Goal: Register for event/course

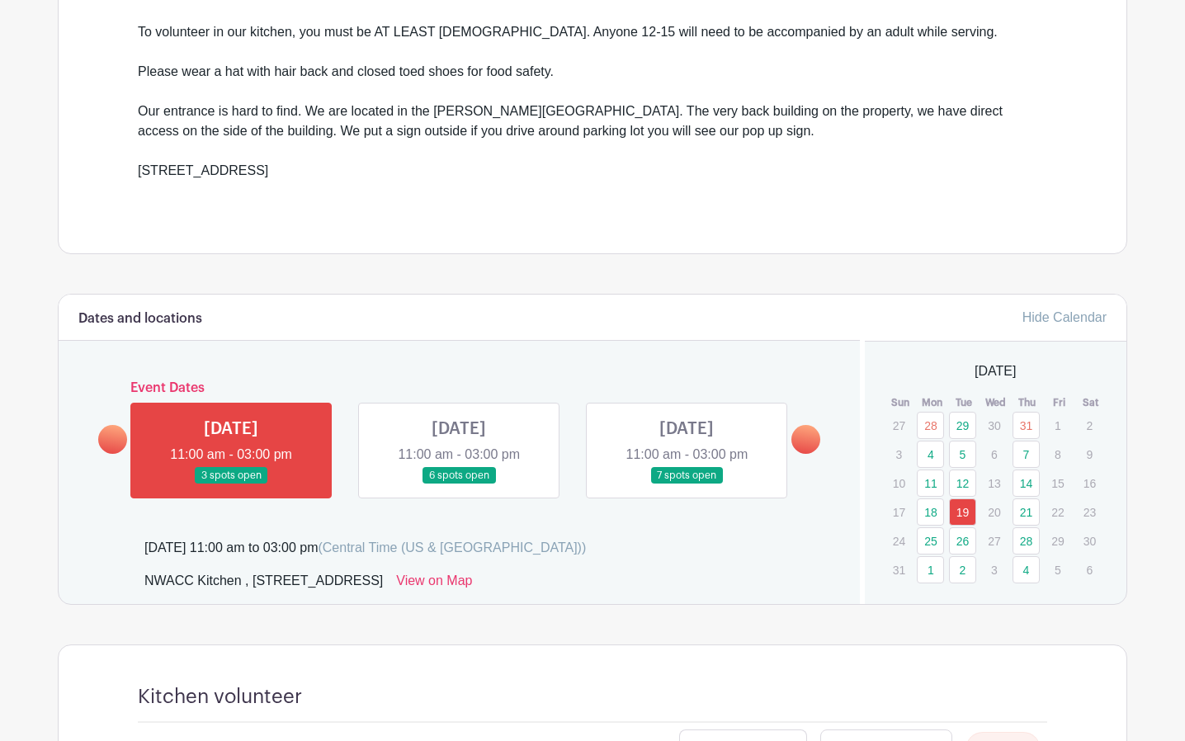
scroll to position [577, 0]
click at [799, 428] on link at bounding box center [805, 438] width 29 height 29
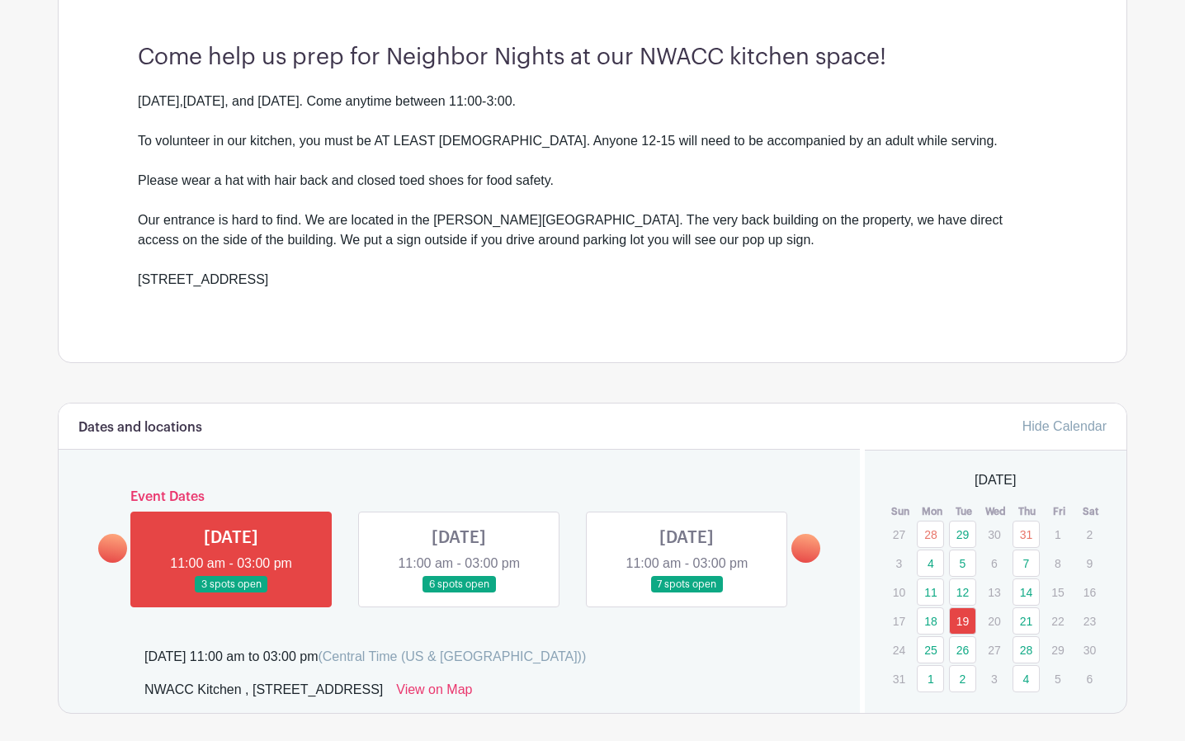
scroll to position [495, 0]
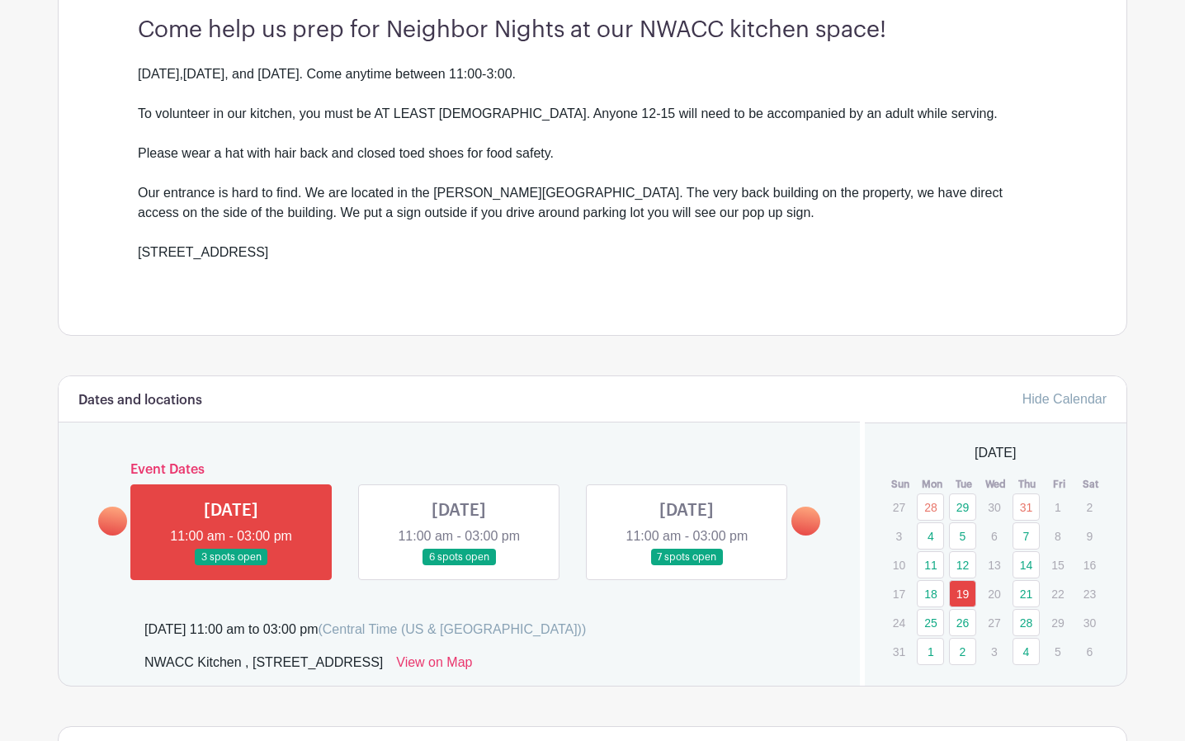
click at [1032, 620] on link "28" at bounding box center [1025, 622] width 27 height 27
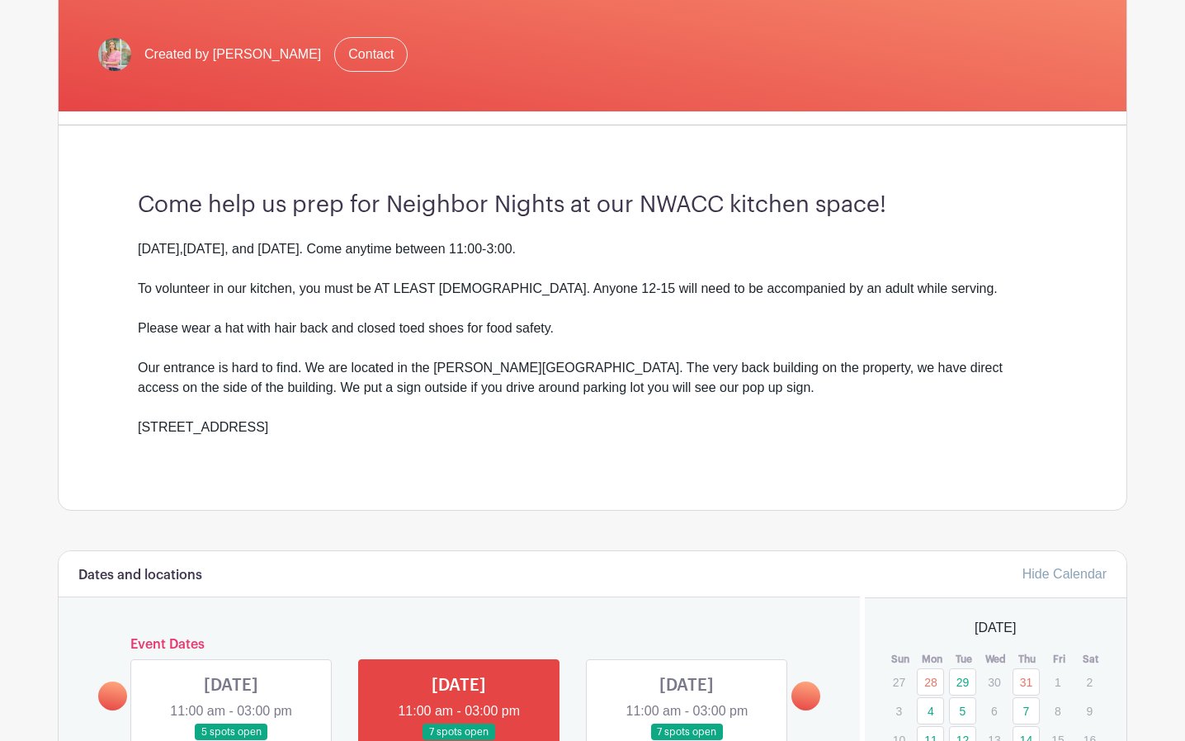
scroll to position [330, 0]
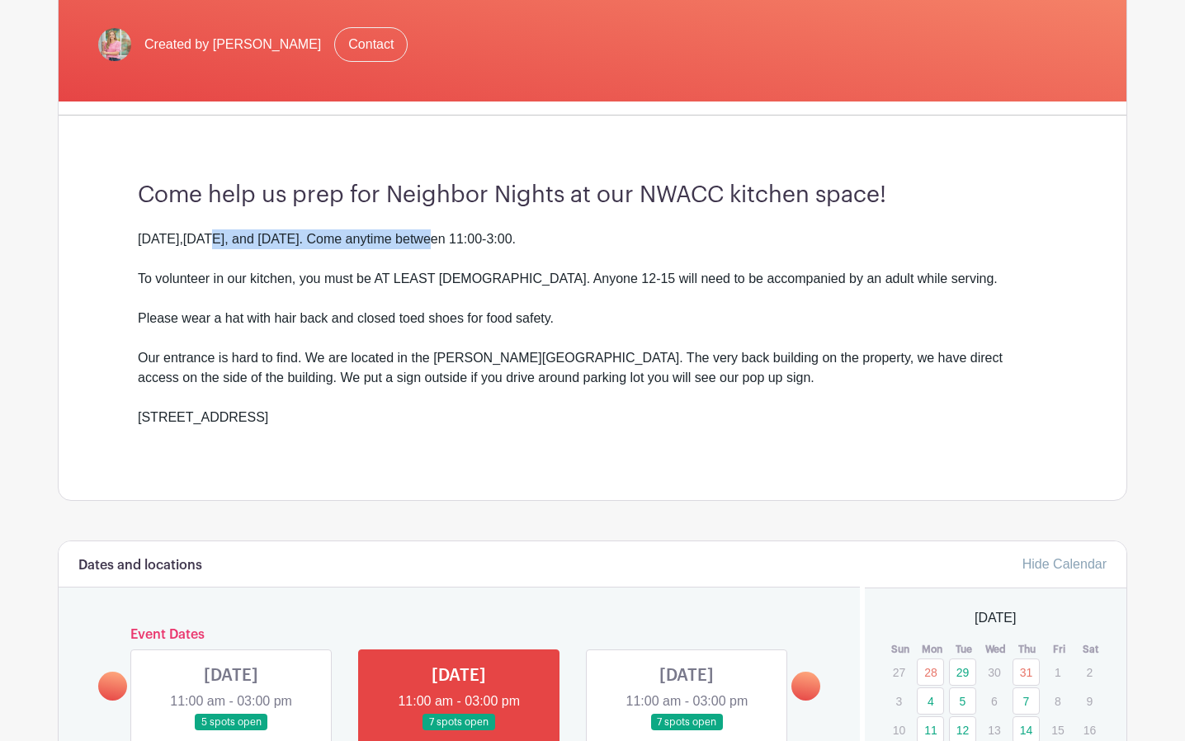
drag, startPoint x: 215, startPoint y: 231, endPoint x: 435, endPoint y: 235, distance: 219.5
click at [435, 235] on div "[DATE],[DATE], and [DATE]. Come anytime between 11:00-3:00." at bounding box center [592, 249] width 909 height 40
drag, startPoint x: 435, startPoint y: 235, endPoint x: 511, endPoint y: 311, distance: 107.3
click at [511, 311] on div "Please wear a hat with hair back and closed toed shoes for food safety." at bounding box center [592, 329] width 909 height 40
drag, startPoint x: 334, startPoint y: 265, endPoint x: 796, endPoint y: 313, distance: 464.5
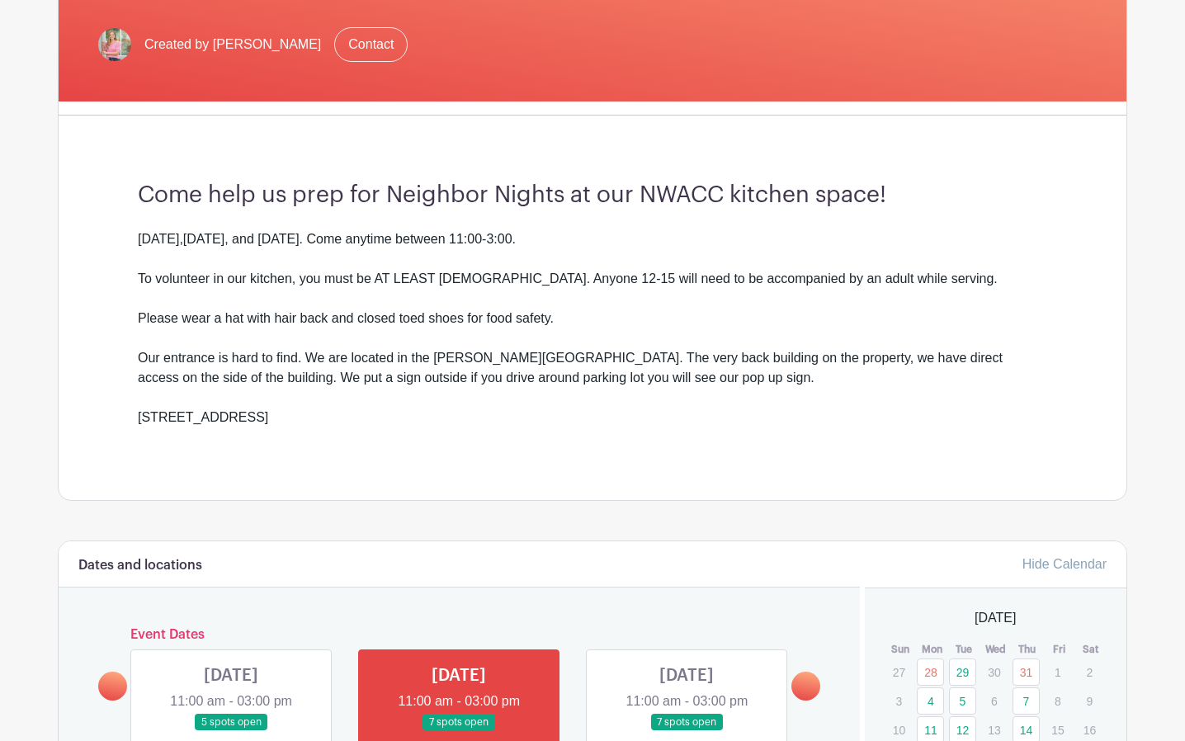
click at [796, 313] on div "Monday,Tuesday, and Thursday. Come anytime between 11:00-3:00. To volunteer in …" at bounding box center [592, 338] width 909 height 218
click at [533, 390] on div "Our entrance is hard to find. We are located in the Shewmaker Global Business C…" at bounding box center [592, 377] width 909 height 59
drag, startPoint x: 155, startPoint y: 361, endPoint x: 690, endPoint y: 412, distance: 537.8
click at [690, 412] on div "Monday,Tuesday, and Thursday. Come anytime between 11:00-3:00. To volunteer in …" at bounding box center [592, 338] width 909 height 218
drag, startPoint x: 690, startPoint y: 412, endPoint x: 436, endPoint y: 446, distance: 256.3
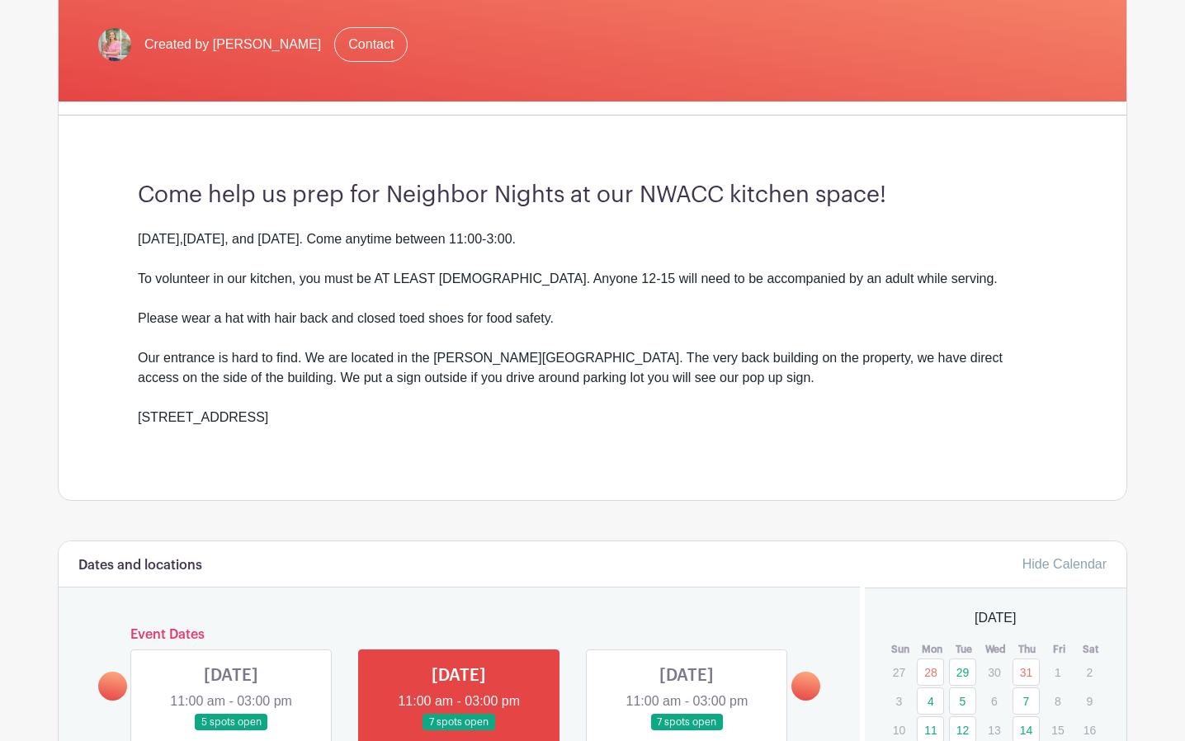
click at [436, 446] on div "900 SE Eagle Way Bentonville" at bounding box center [592, 428] width 909 height 40
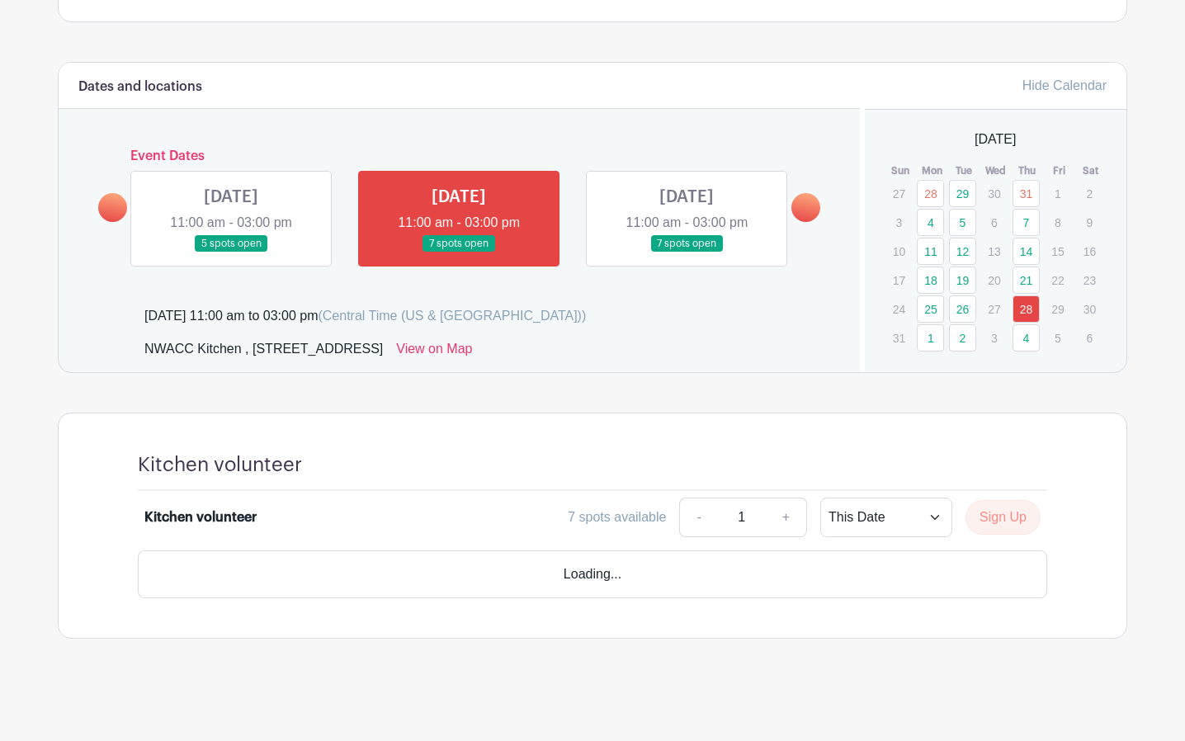
scroll to position [809, 0]
click at [931, 514] on select "This Date Select Dates" at bounding box center [886, 517] width 132 height 40
click at [874, 467] on div at bounding box center [674, 464] width 745 height 24
click at [784, 507] on link "+" at bounding box center [786, 517] width 41 height 40
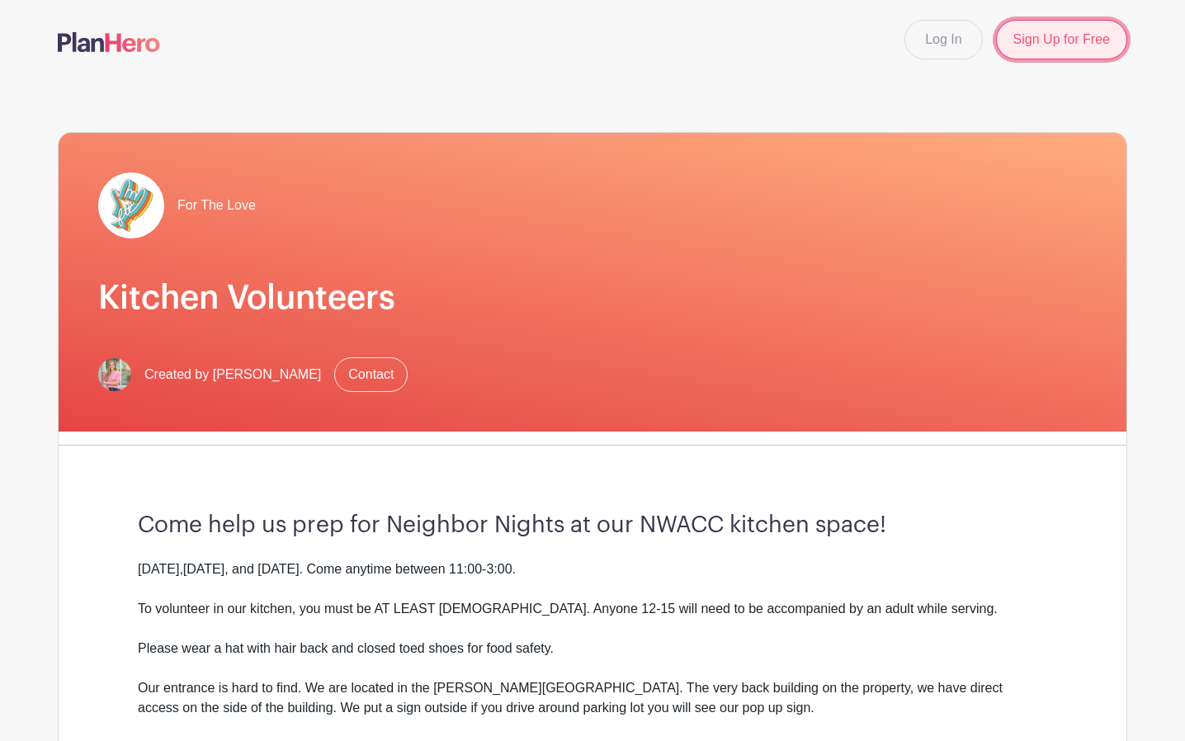
click at [1044, 45] on link "Sign Up for Free" at bounding box center [1061, 40] width 131 height 40
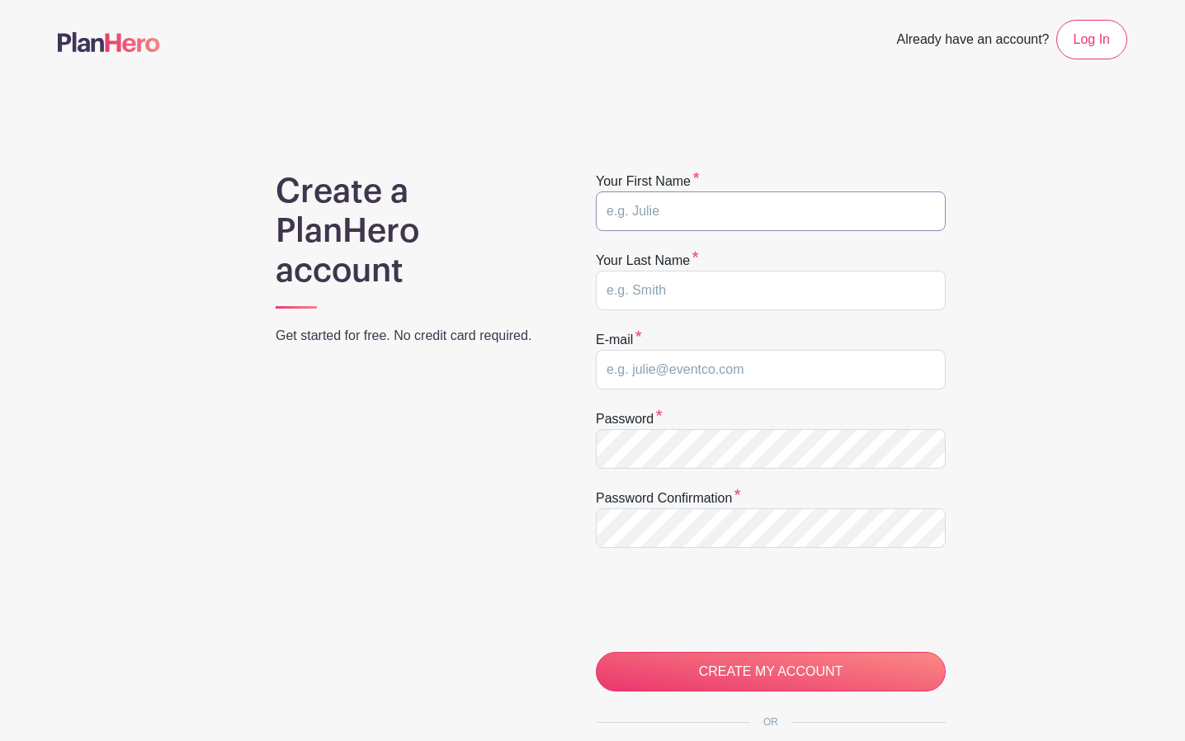
click at [780, 200] on input "text" at bounding box center [771, 211] width 350 height 40
type input "Lily"
type input "[PERSON_NAME]"
type input "[EMAIL_ADDRESS][DOMAIN_NAME]"
type input "lily"
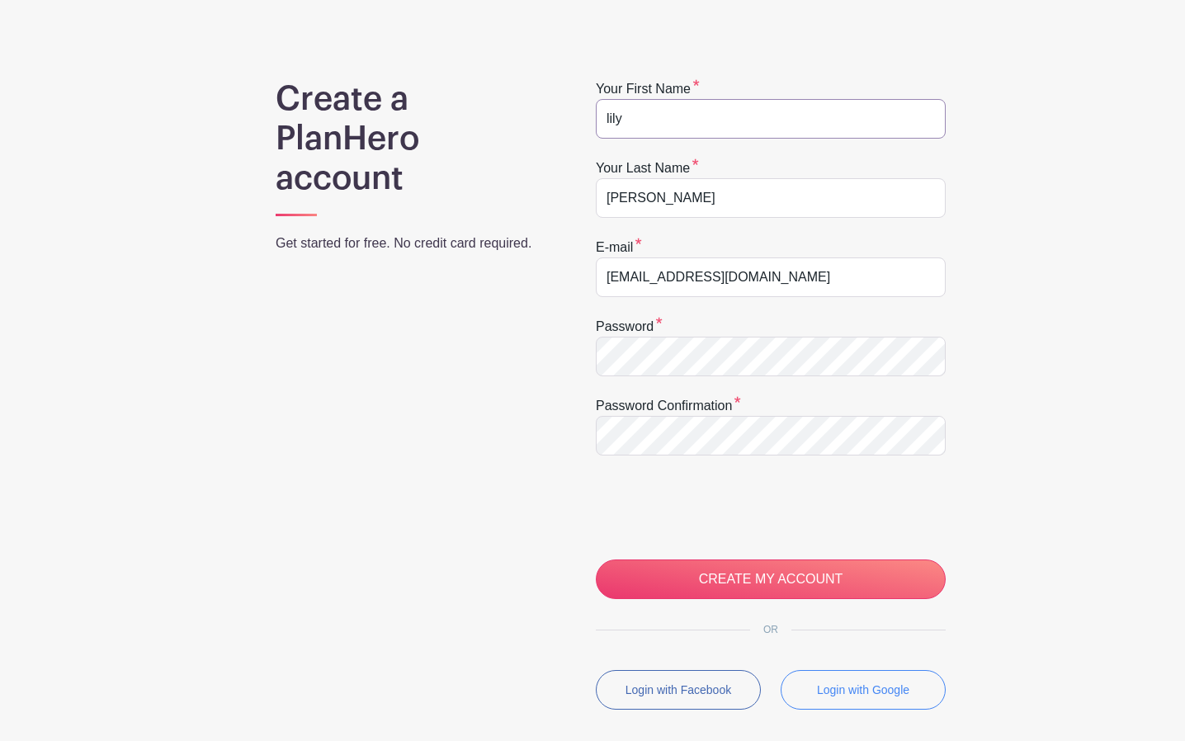
scroll to position [237, 0]
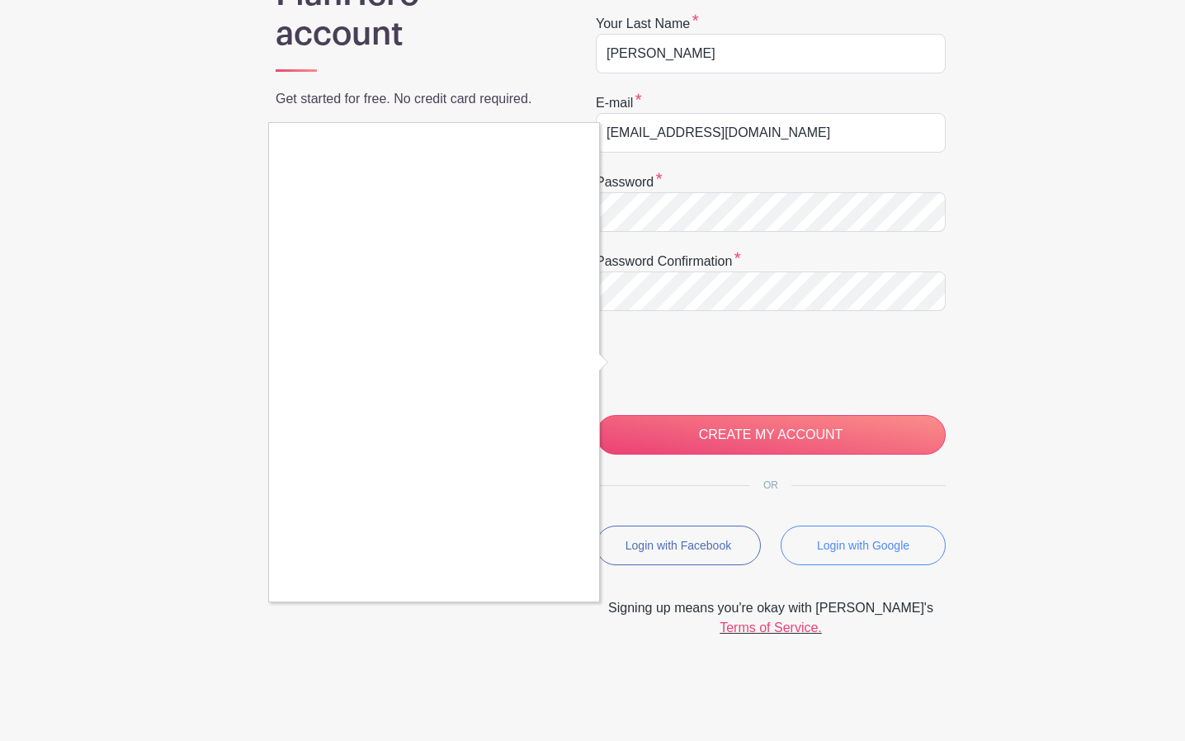
click at [710, 424] on div at bounding box center [592, 370] width 1185 height 741
click at [728, 426] on div at bounding box center [592, 370] width 1185 height 741
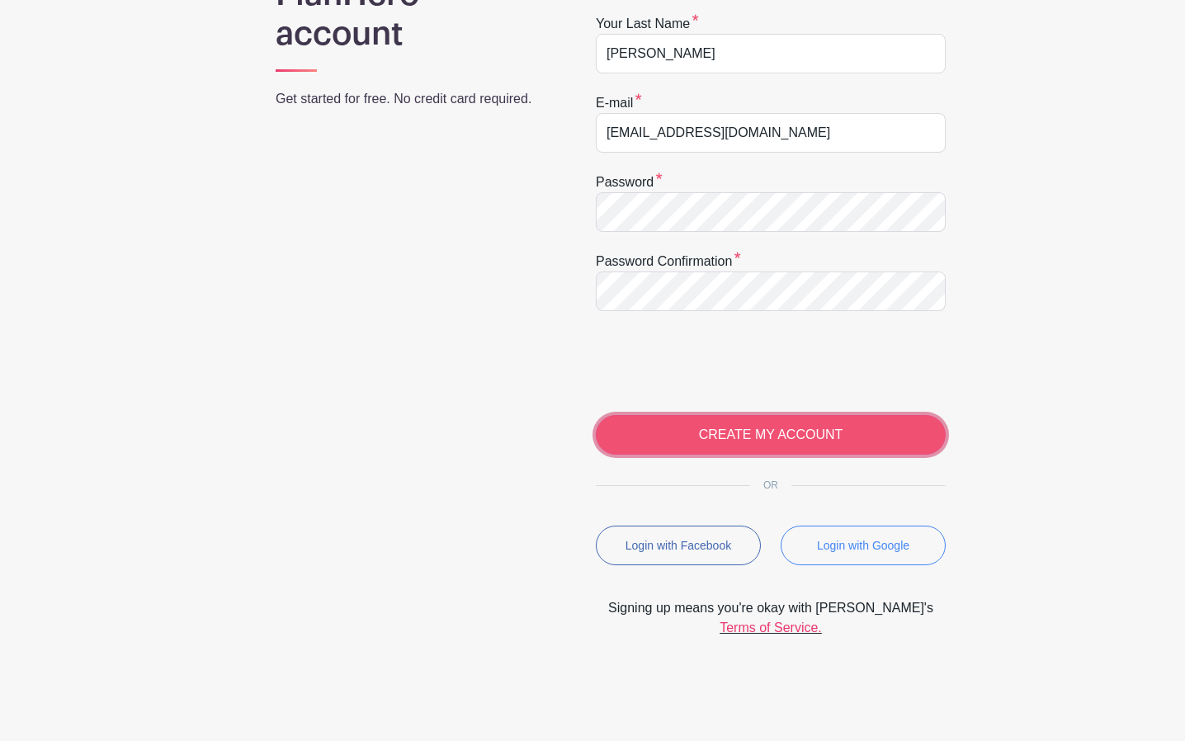
click at [832, 429] on input "CREATE MY ACCOUNT" at bounding box center [771, 435] width 350 height 40
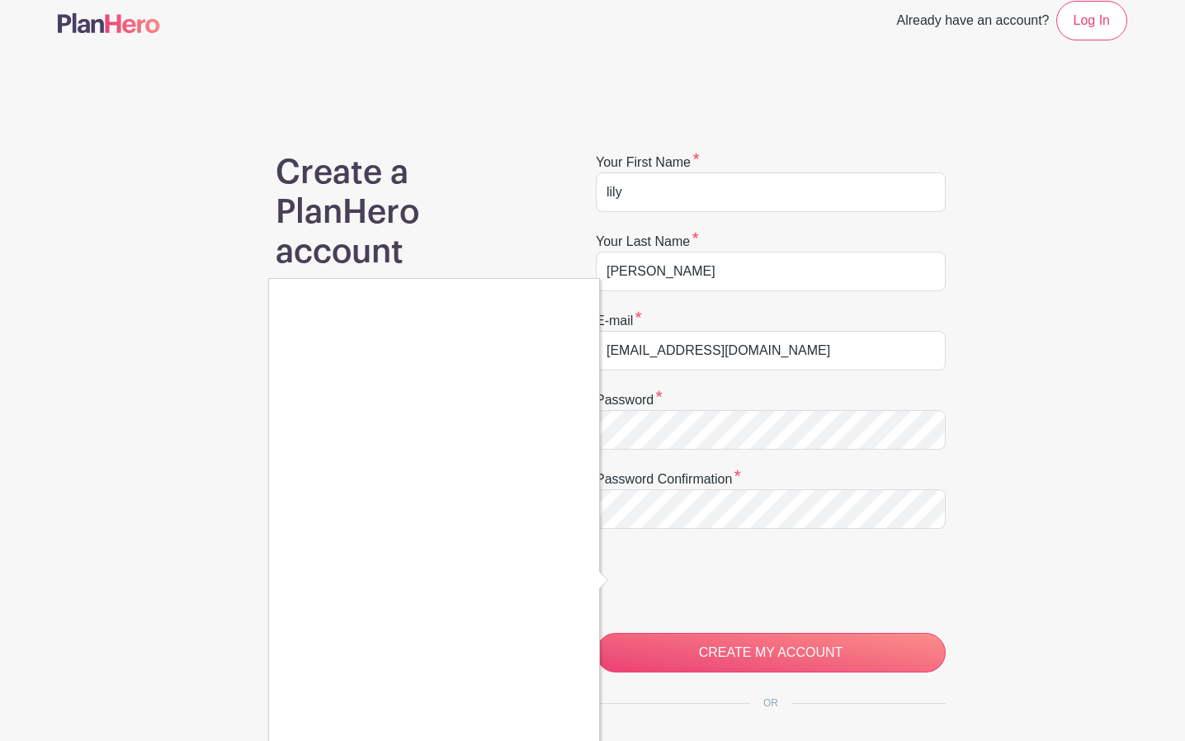
scroll to position [82, 0]
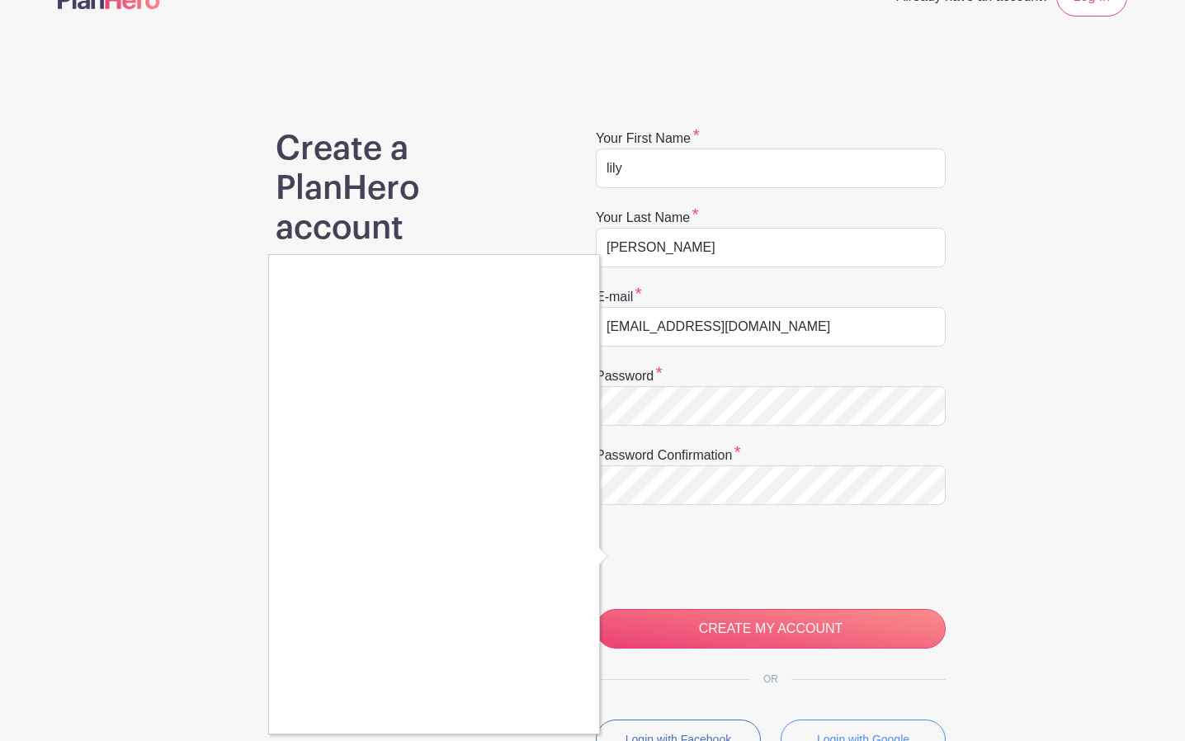
click at [854, 629] on div at bounding box center [592, 370] width 1185 height 741
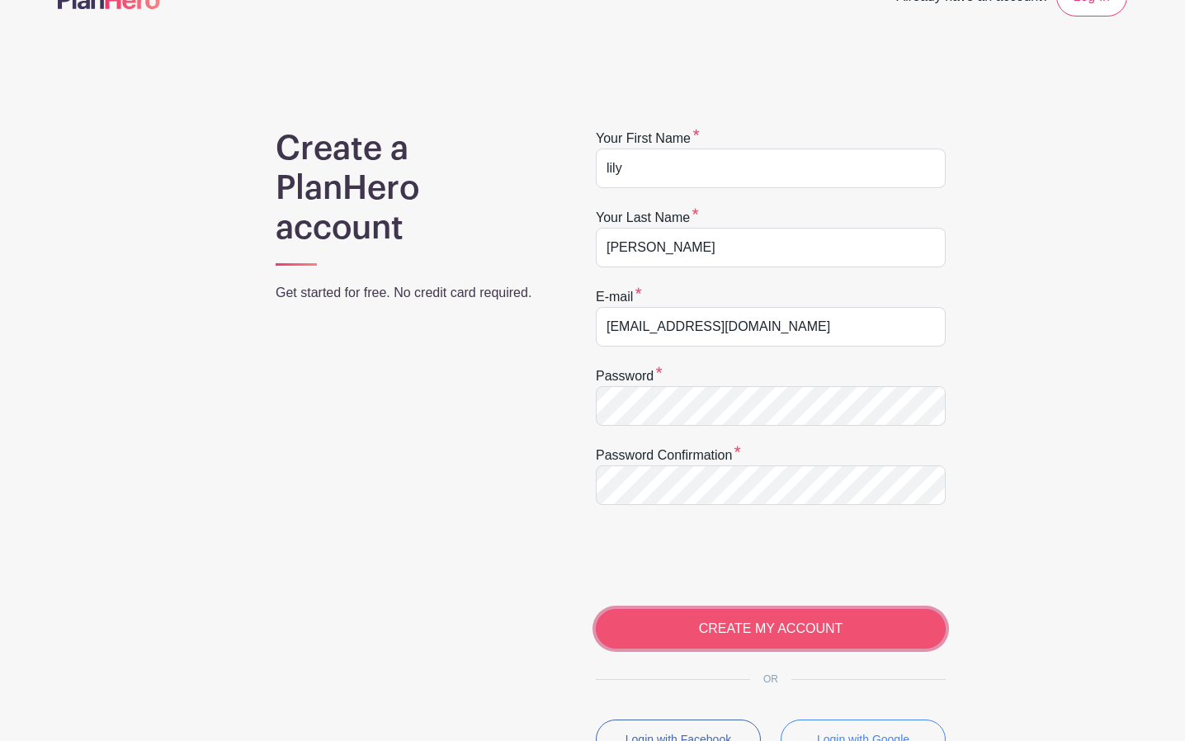
click at [852, 629] on input "CREATE MY ACCOUNT" at bounding box center [771, 629] width 350 height 40
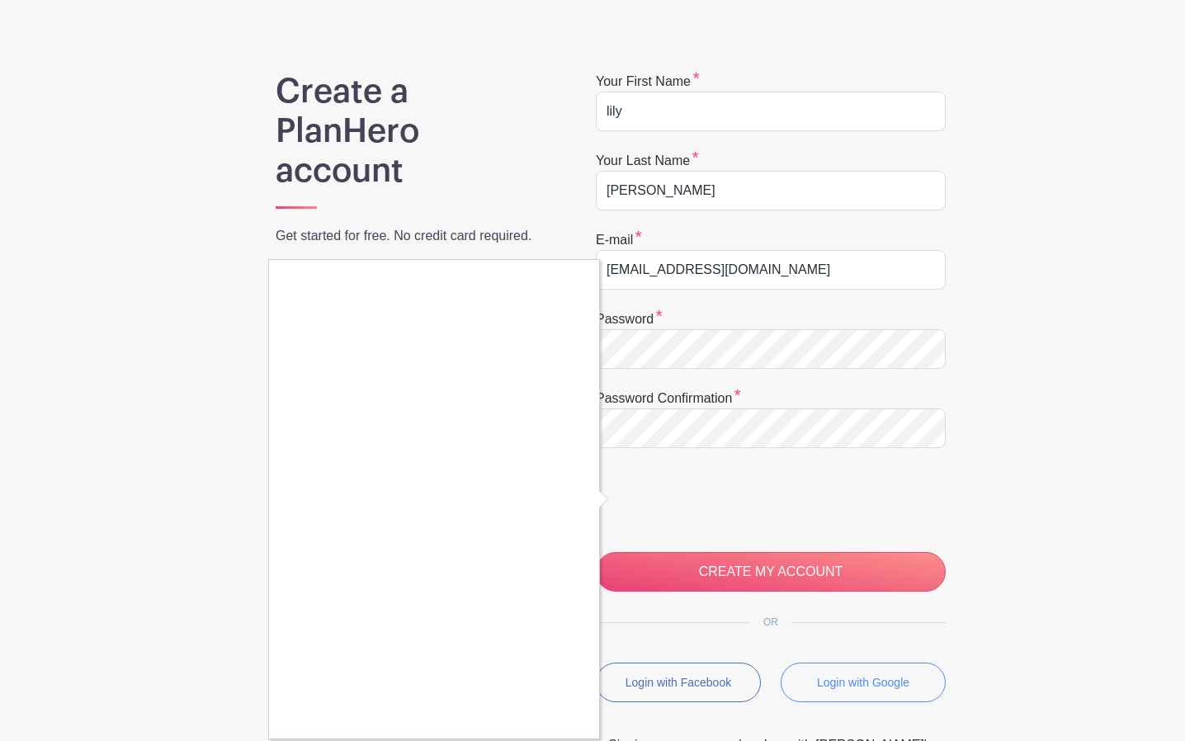
scroll to position [276, 0]
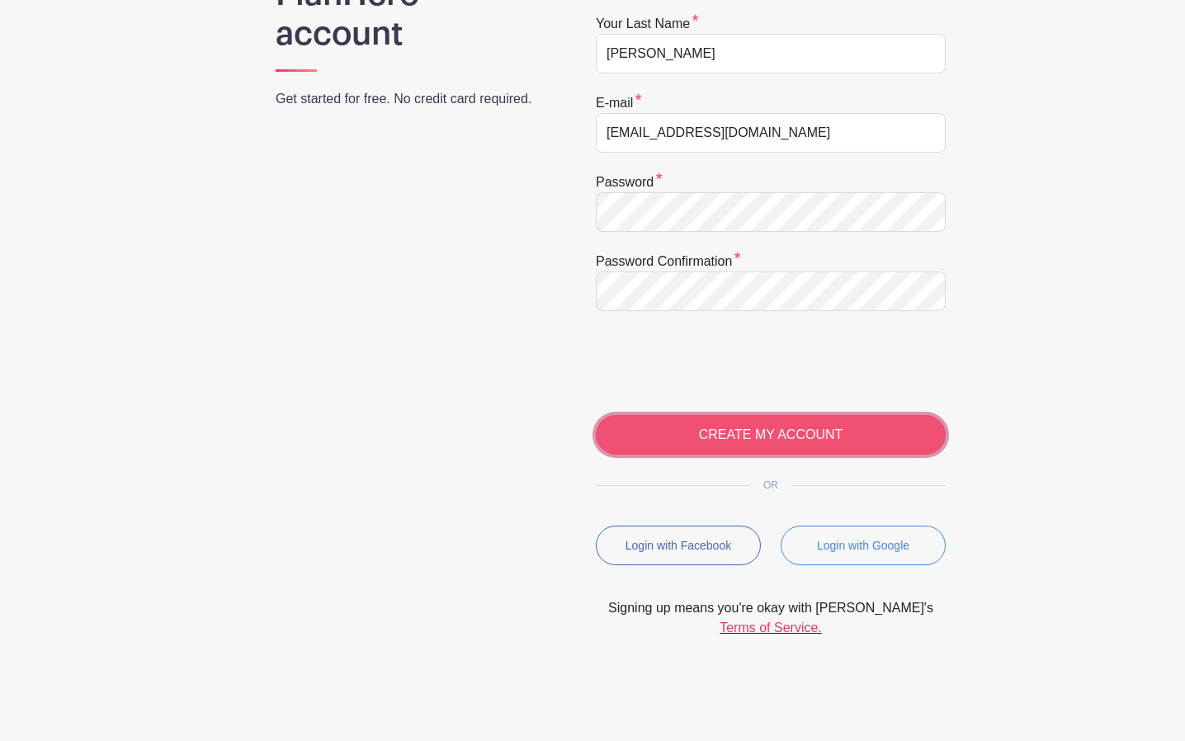
click at [733, 426] on input "CREATE MY ACCOUNT" at bounding box center [771, 435] width 350 height 40
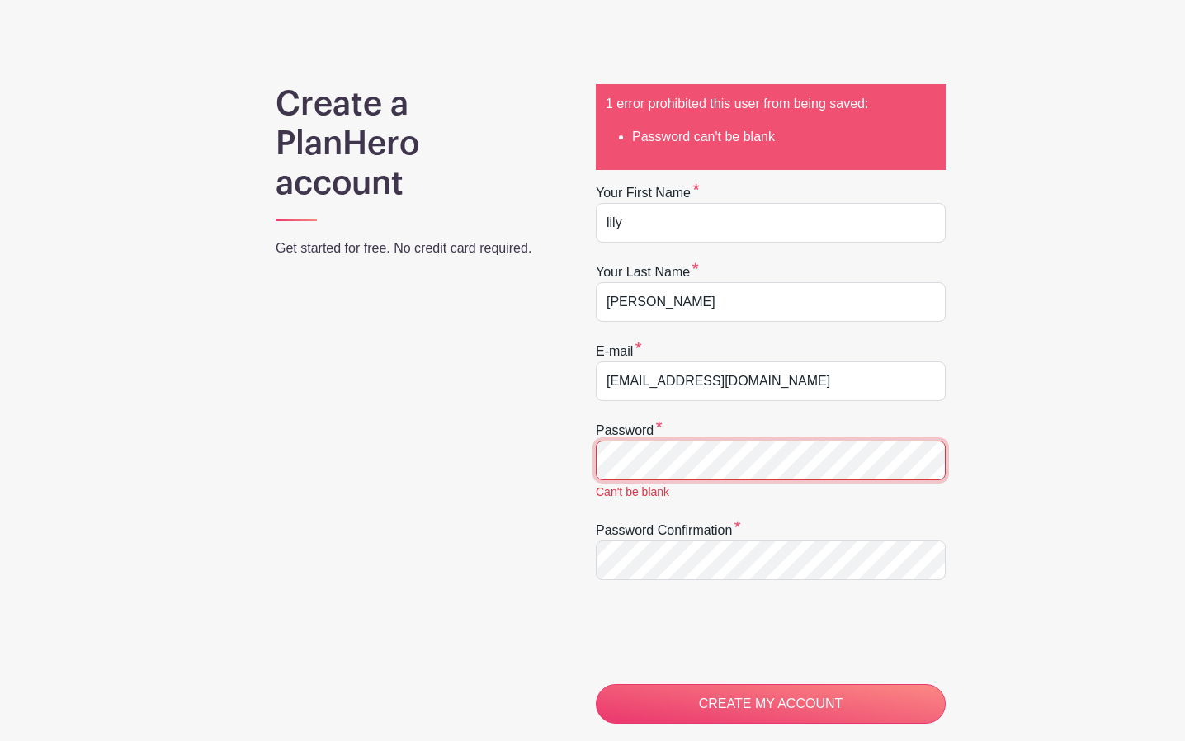
scroll to position [247, 0]
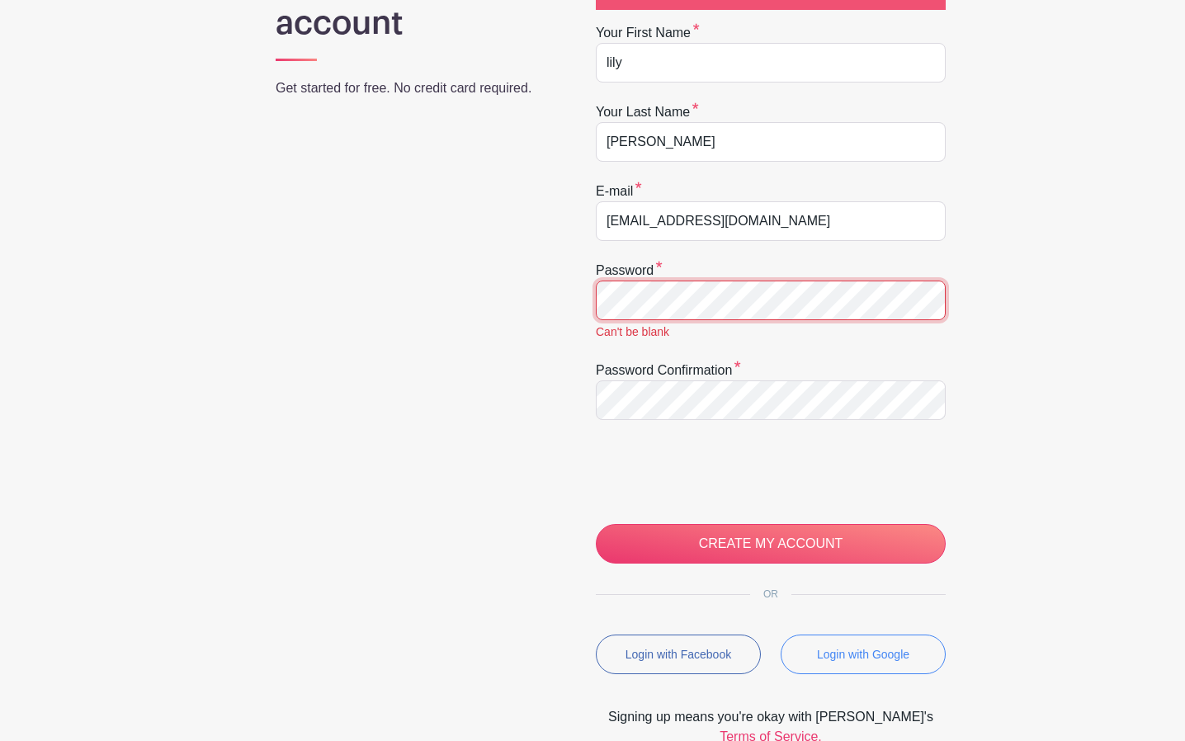
click at [304, 302] on div "Create a PlanHero account Get started for free. No credit card required. 1 erro…" at bounding box center [592, 335] width 1069 height 822
click at [596, 524] on input "CREATE MY ACCOUNT" at bounding box center [771, 544] width 350 height 40
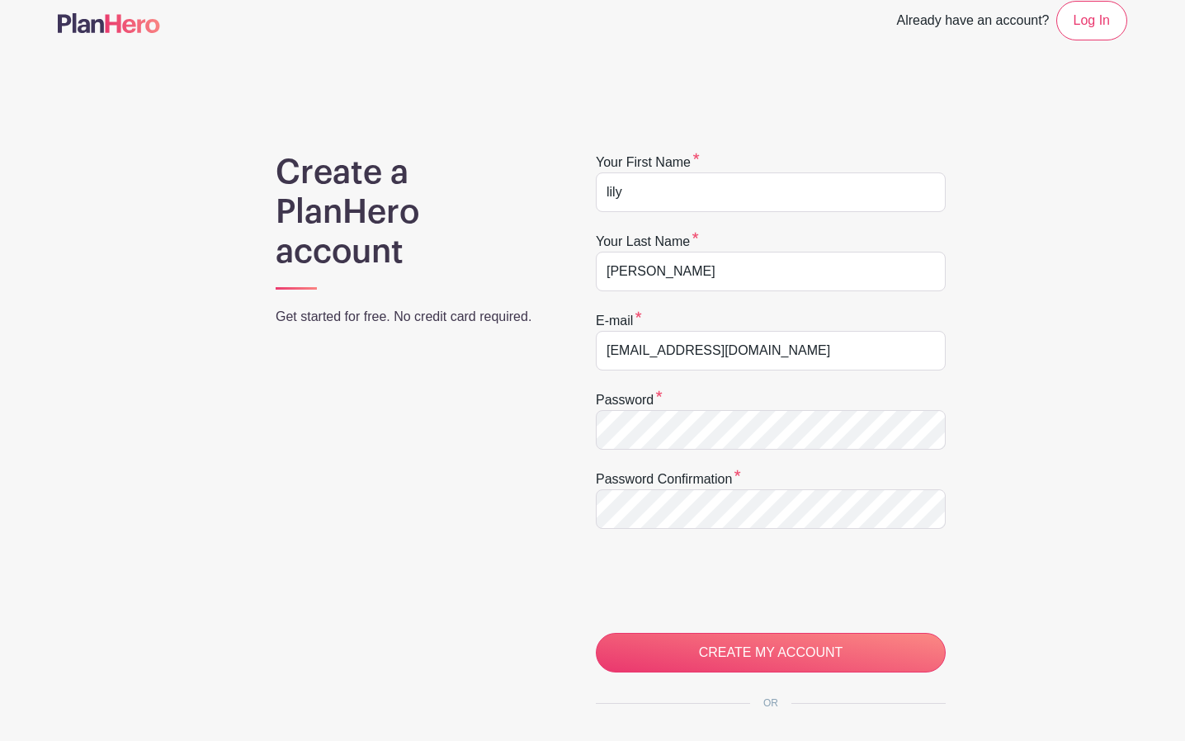
scroll to position [165, 0]
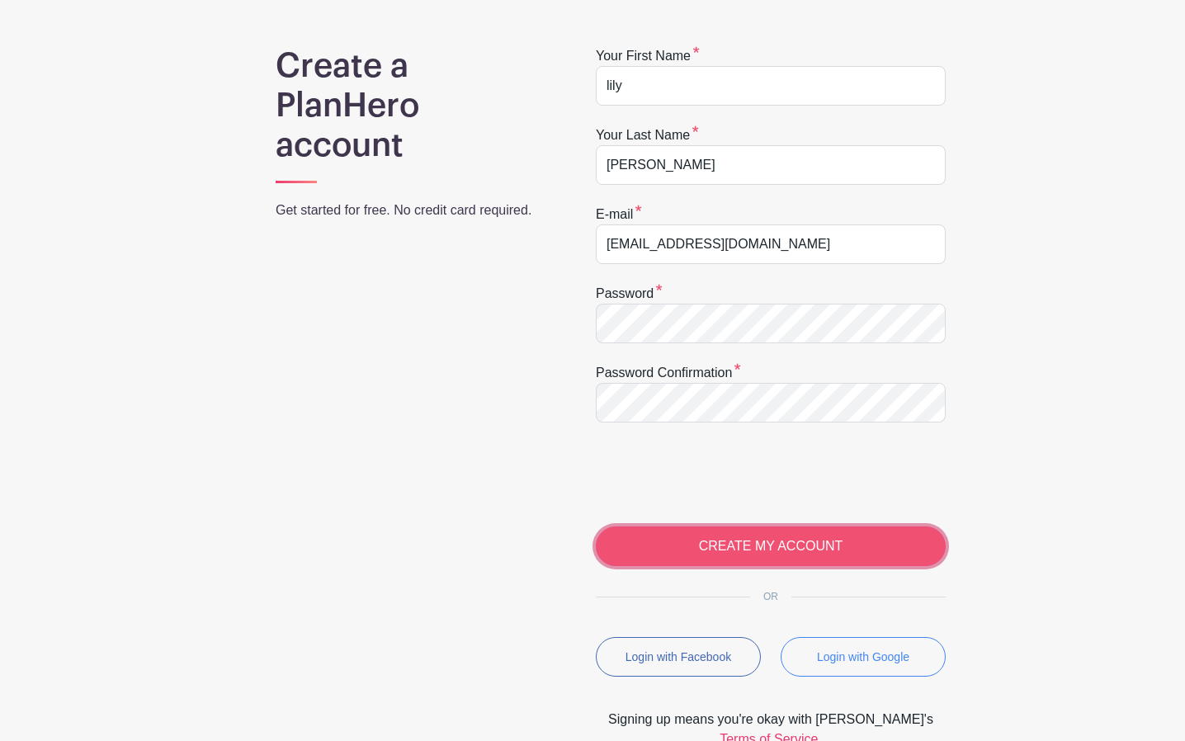
click at [709, 563] on input "CREATE MY ACCOUNT" at bounding box center [771, 546] width 350 height 40
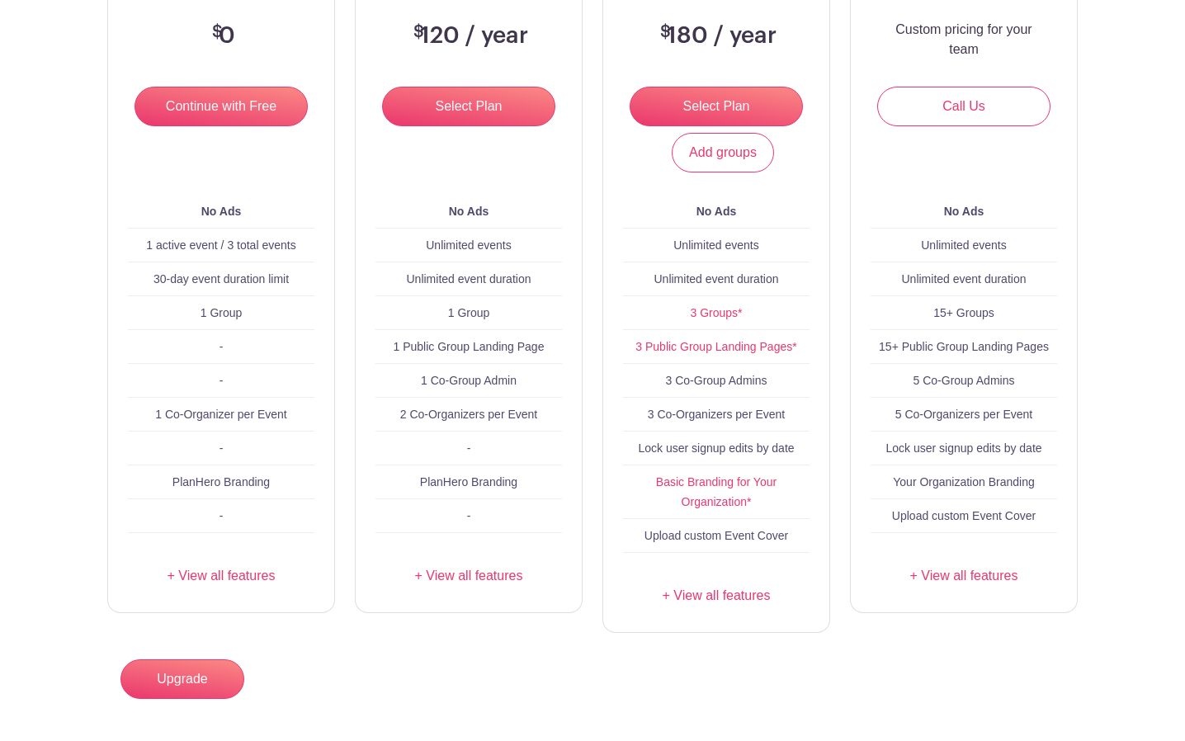
scroll to position [202, 0]
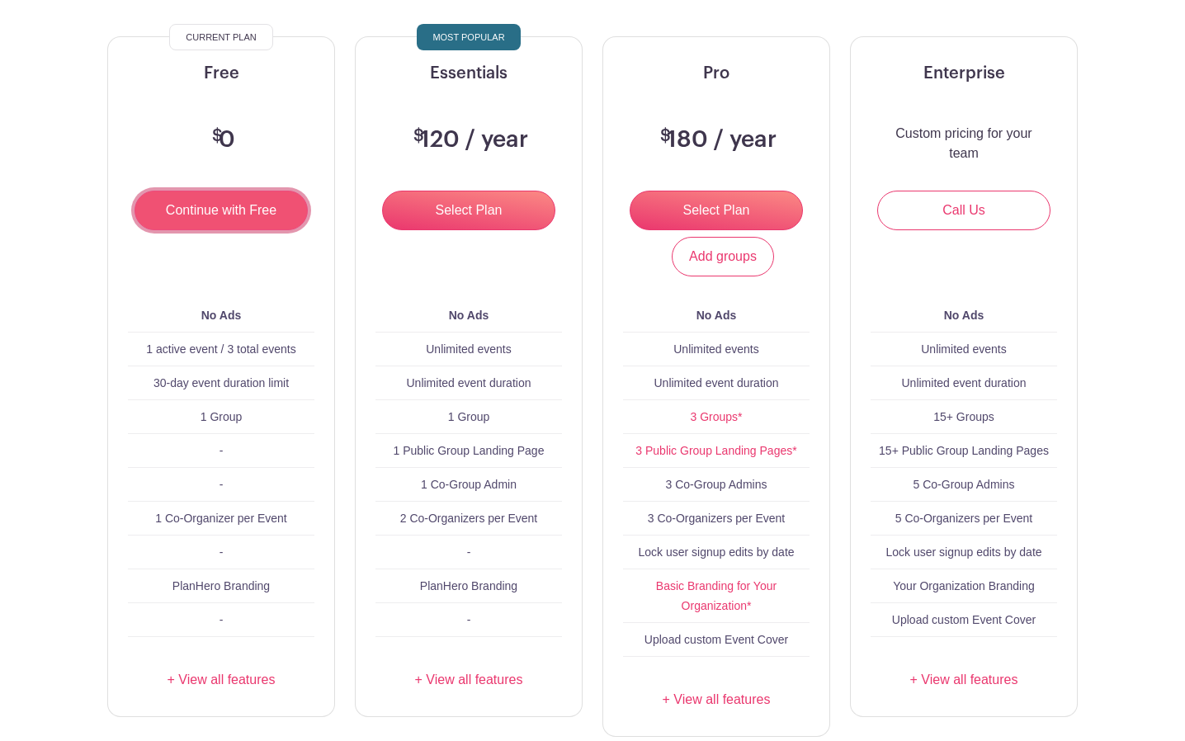
click at [202, 191] on input "Continue with Free" at bounding box center [220, 211] width 173 height 40
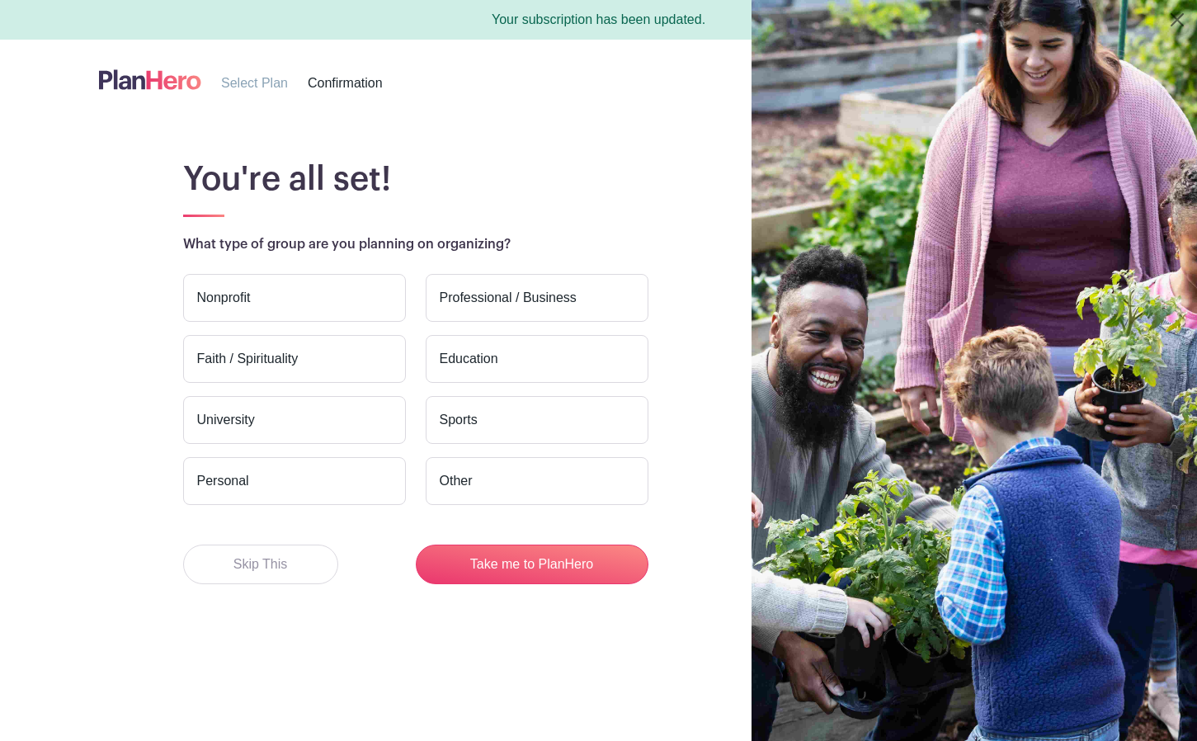
click at [249, 295] on label "Nonprofit" at bounding box center [294, 298] width 223 height 48
click at [0, 0] on input "Nonprofit" at bounding box center [0, 0] width 0 height 0
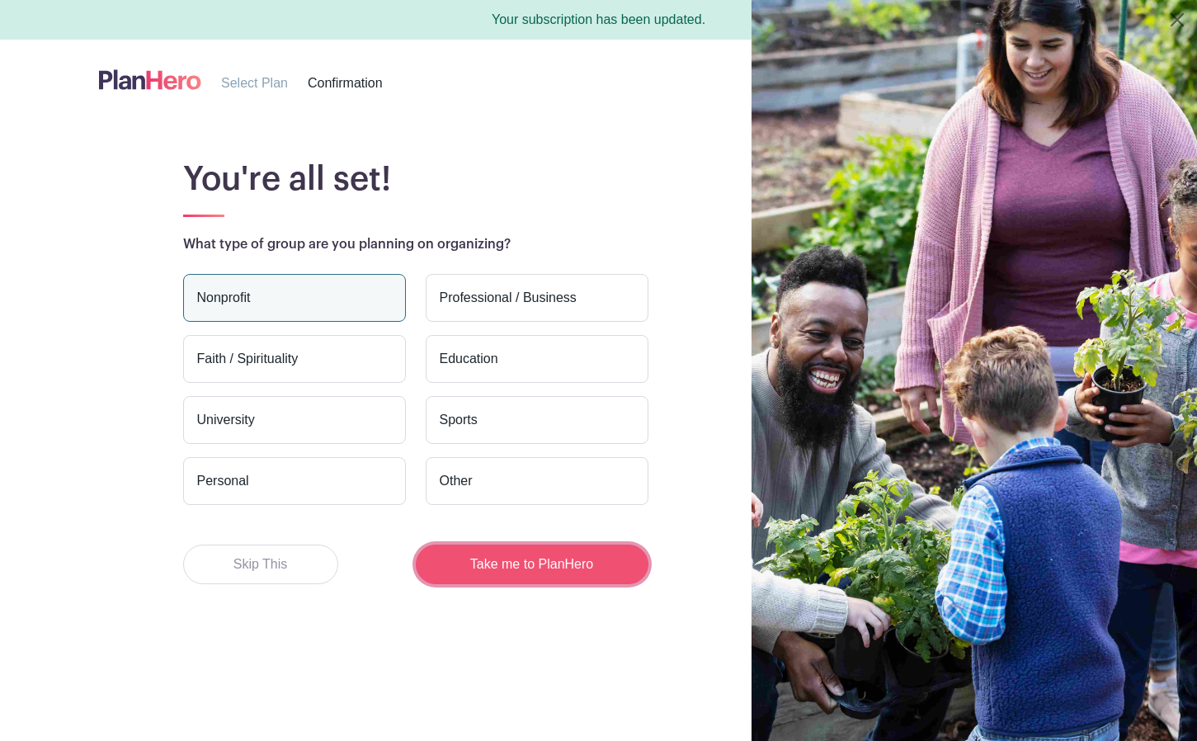
click at [464, 558] on button "Take me to PlanHero" at bounding box center [532, 564] width 233 height 40
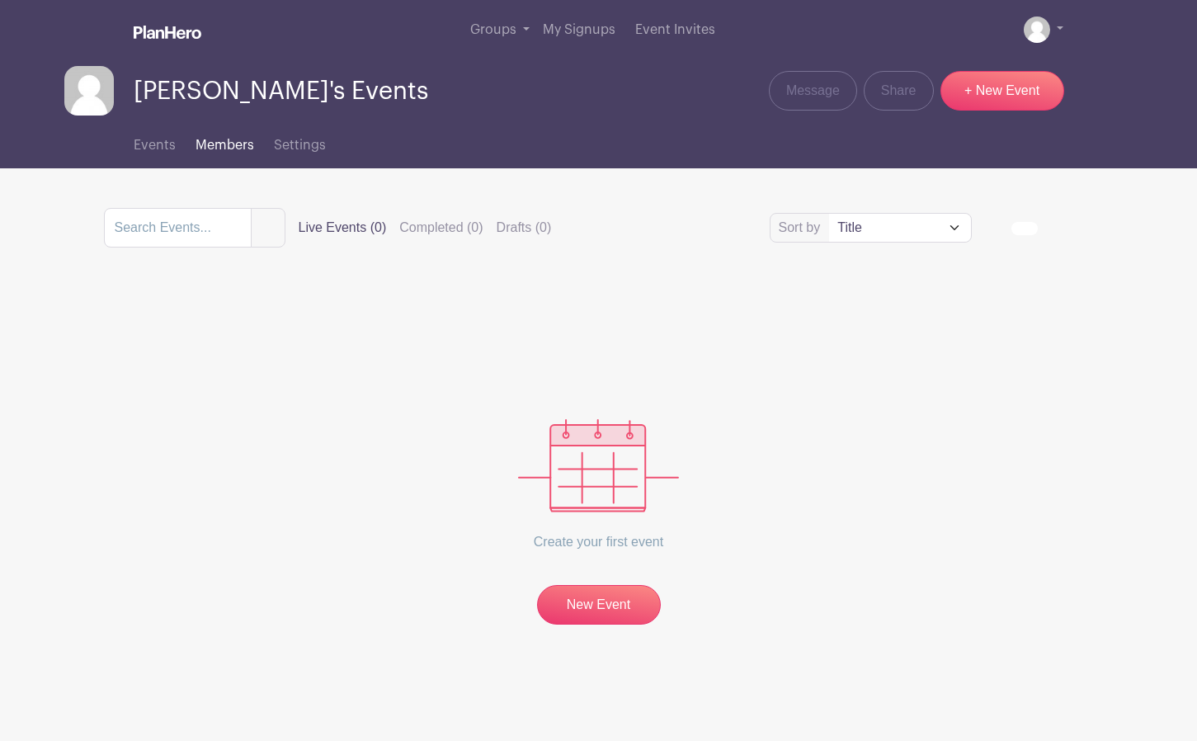
click at [232, 144] on span "Members" at bounding box center [225, 145] width 59 height 13
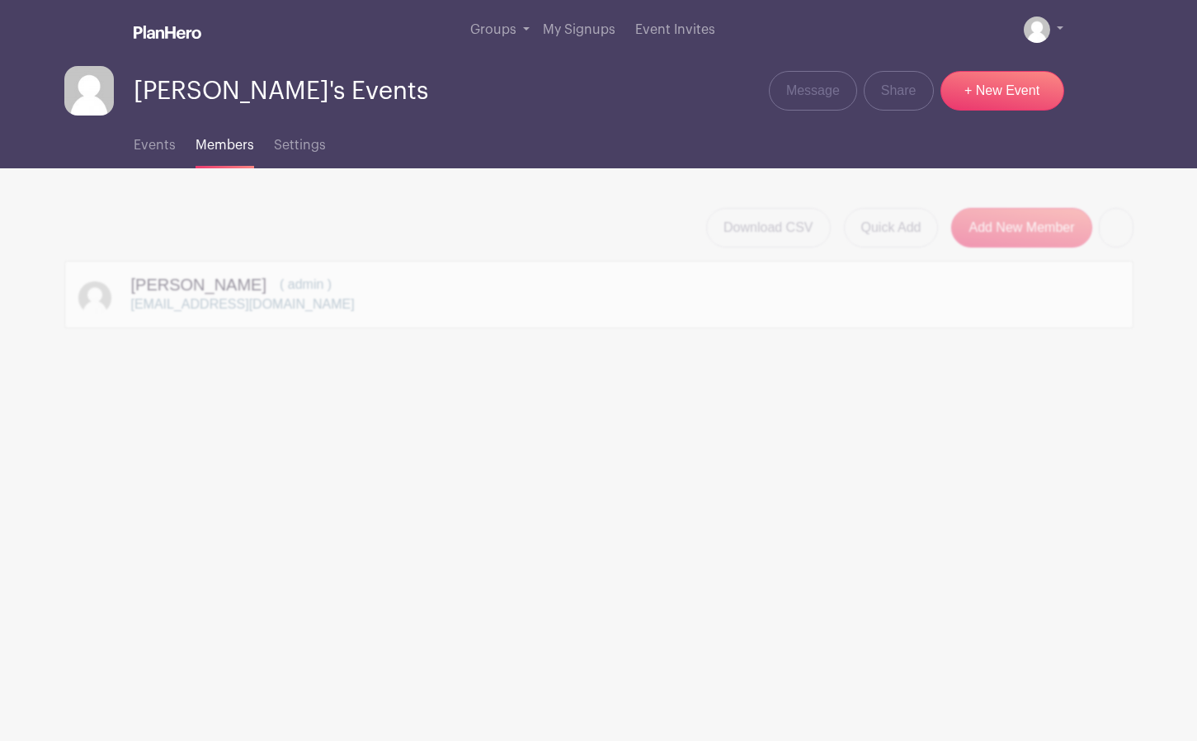
click at [131, 149] on div "Events Members Settings" at bounding box center [598, 141] width 1089 height 53
click at [145, 144] on span "Events" at bounding box center [155, 145] width 42 height 13
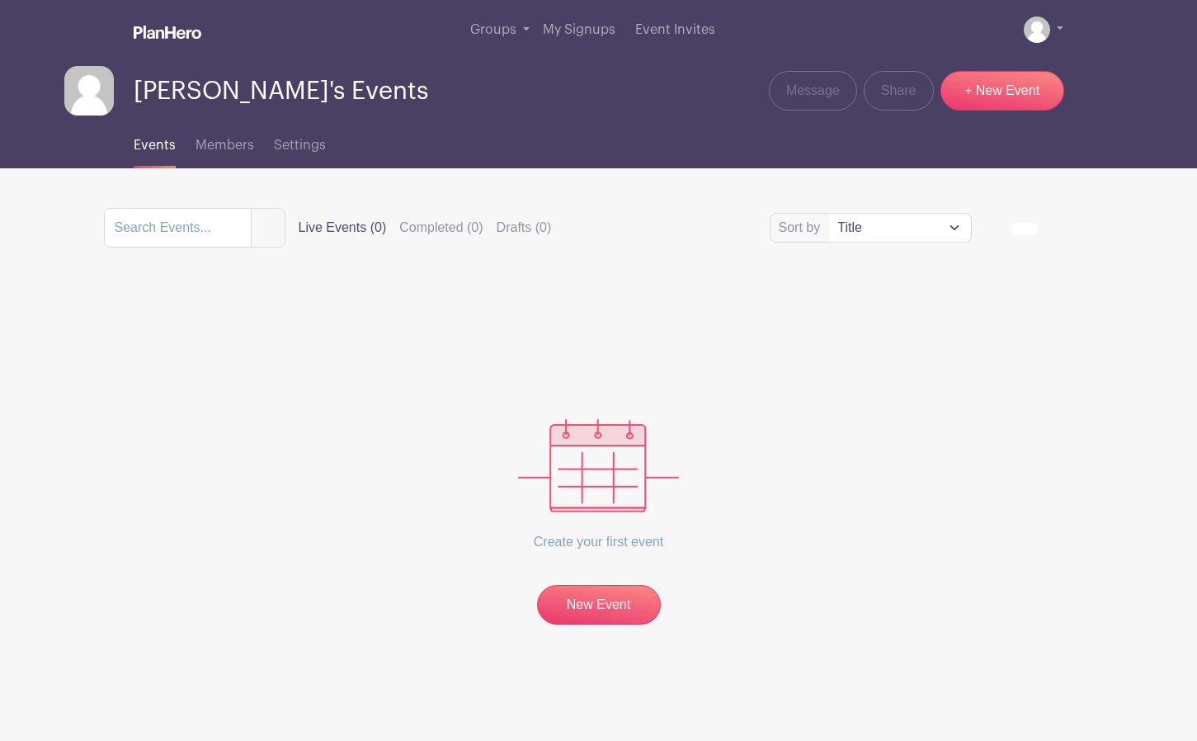
click at [148, 145] on span "Events" at bounding box center [155, 145] width 42 height 13
drag, startPoint x: 0, startPoint y: 0, endPoint x: 187, endPoint y: 203, distance: 276.1
click at [187, 203] on main "Groups All Groups [PERSON_NAME]'s Events My Signups Event Invites My account Lo…" at bounding box center [598, 364] width 1197 height 728
drag, startPoint x: 187, startPoint y: 203, endPoint x: 178, endPoint y: 235, distance: 33.4
click at [178, 235] on input "search" at bounding box center [178, 228] width 148 height 40
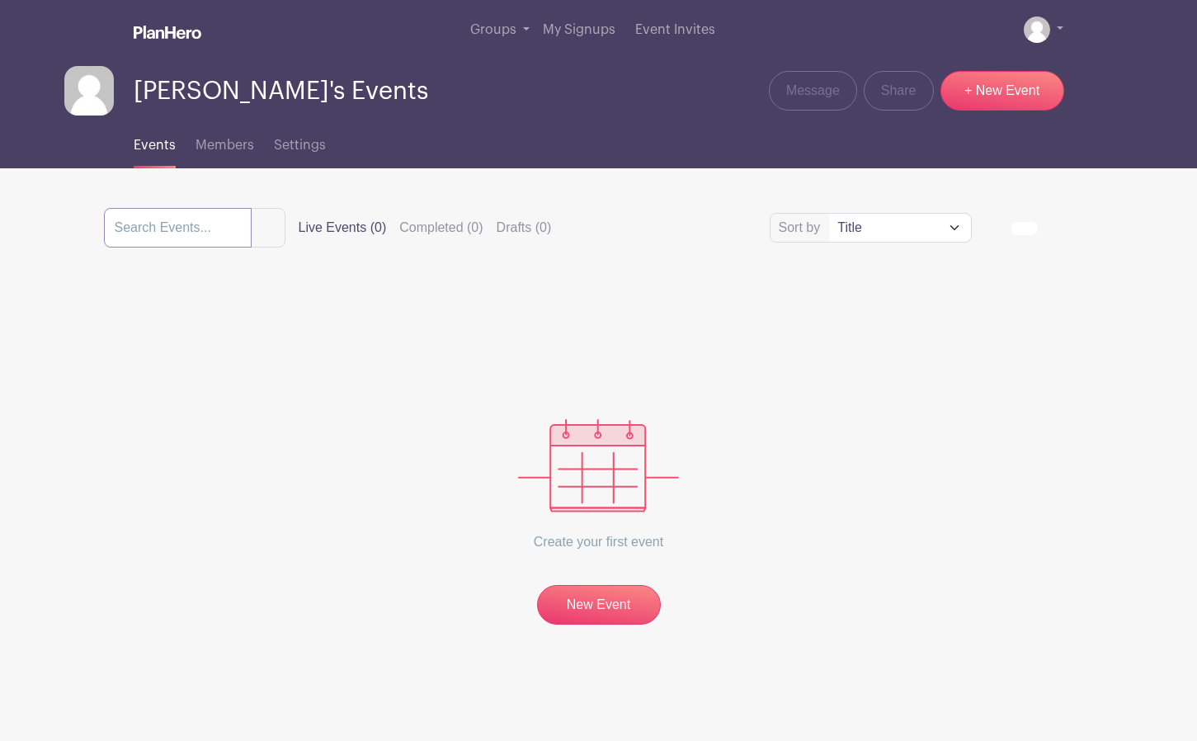
click at [178, 235] on input "search" at bounding box center [178, 228] width 148 height 40
click at [469, 226] on label "Completed (0)" at bounding box center [440, 228] width 83 height 20
click at [0, 0] on input "Completed (0)" at bounding box center [0, 0] width 0 height 0
click at [375, 234] on label "Live Events (0)" at bounding box center [343, 228] width 88 height 20
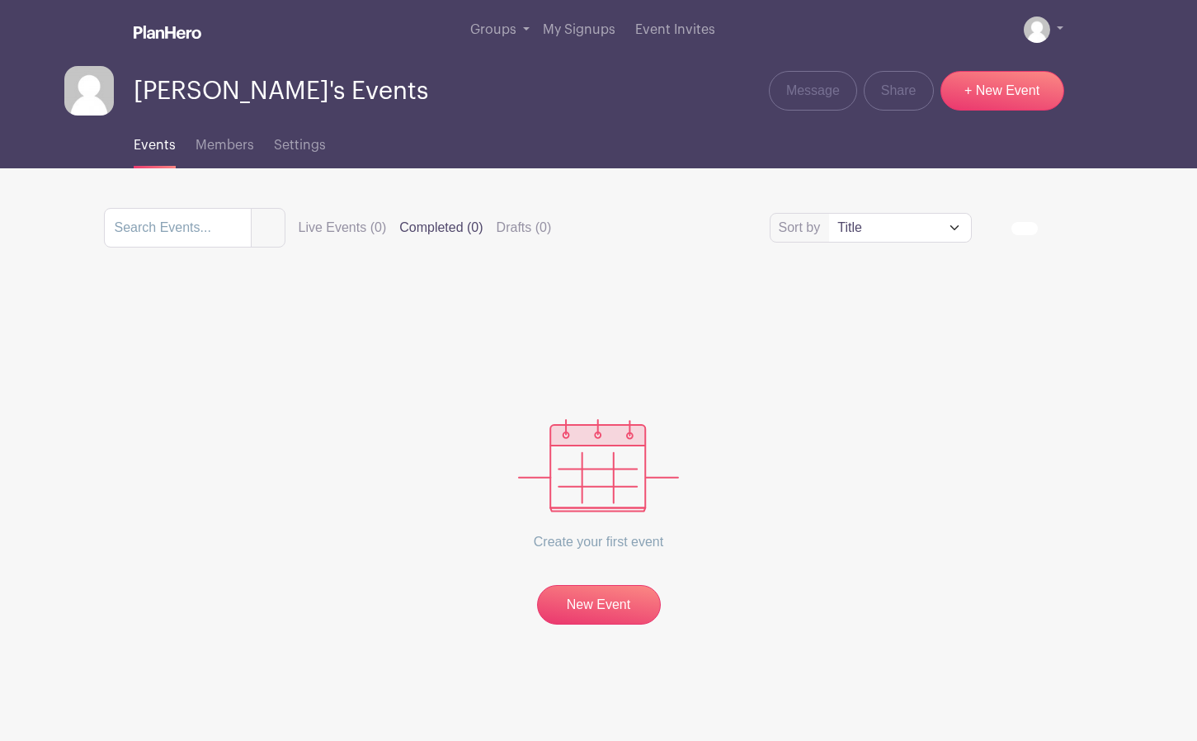
click at [0, 0] on input "Live Events (0)" at bounding box center [0, 0] width 0 height 0
click at [238, 237] on input "search" at bounding box center [178, 228] width 148 height 40
click at [588, 591] on link "New Event" at bounding box center [599, 606] width 124 height 43
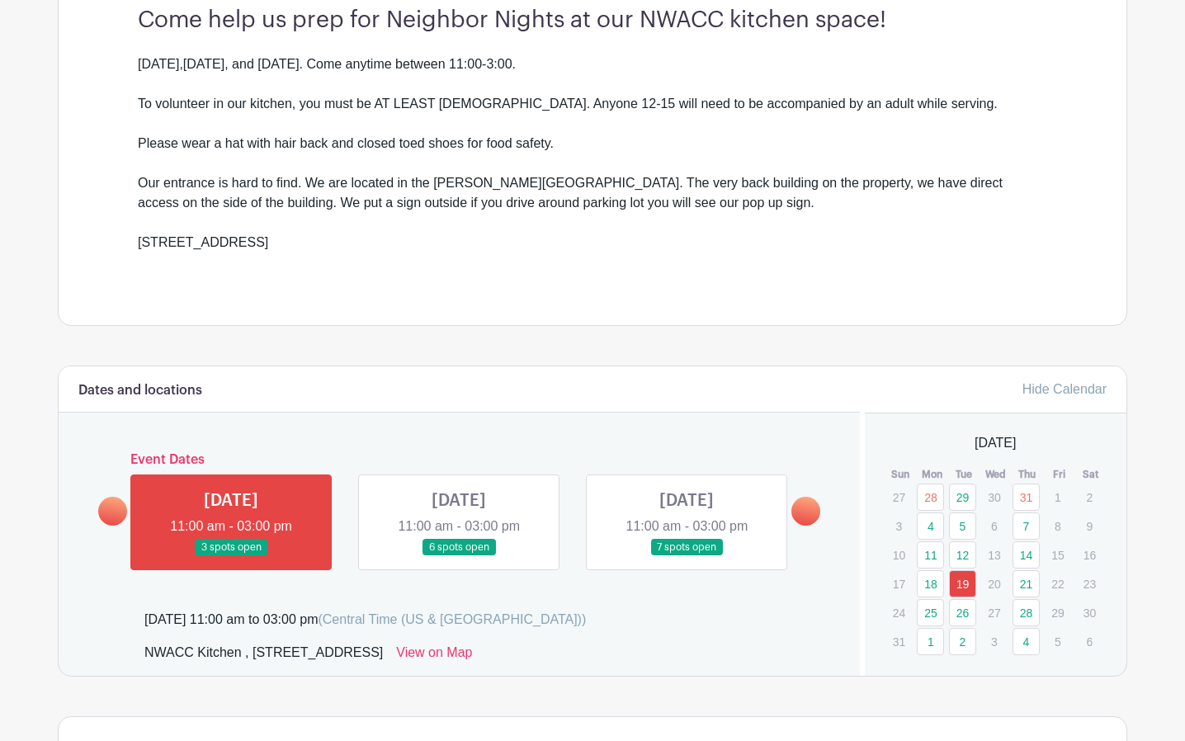
scroll to position [495, 0]
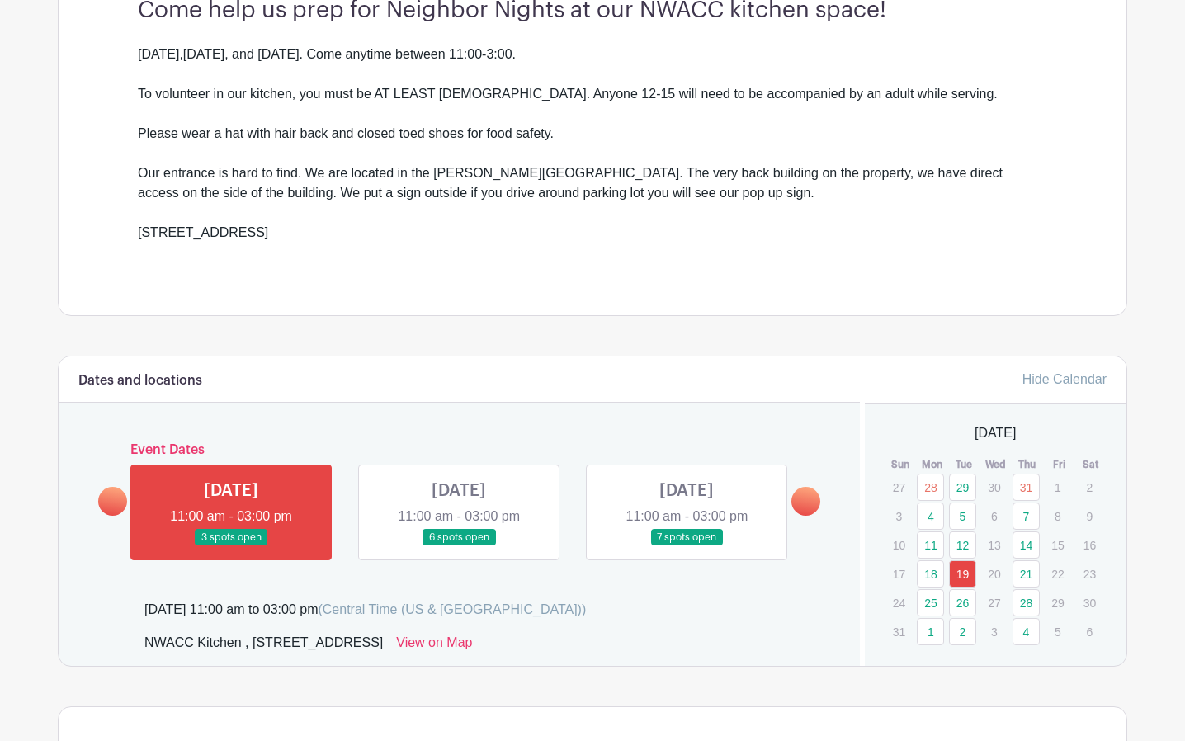
click at [812, 493] on link at bounding box center [805, 501] width 29 height 29
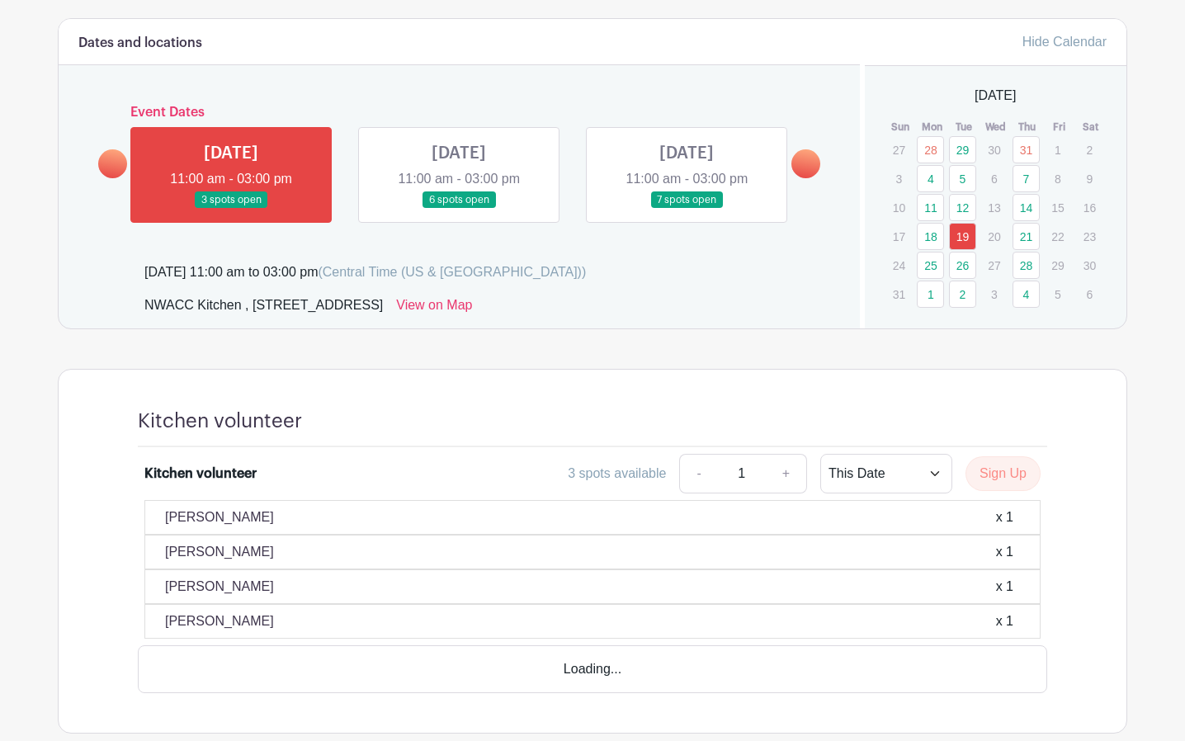
scroll to position [598, 0]
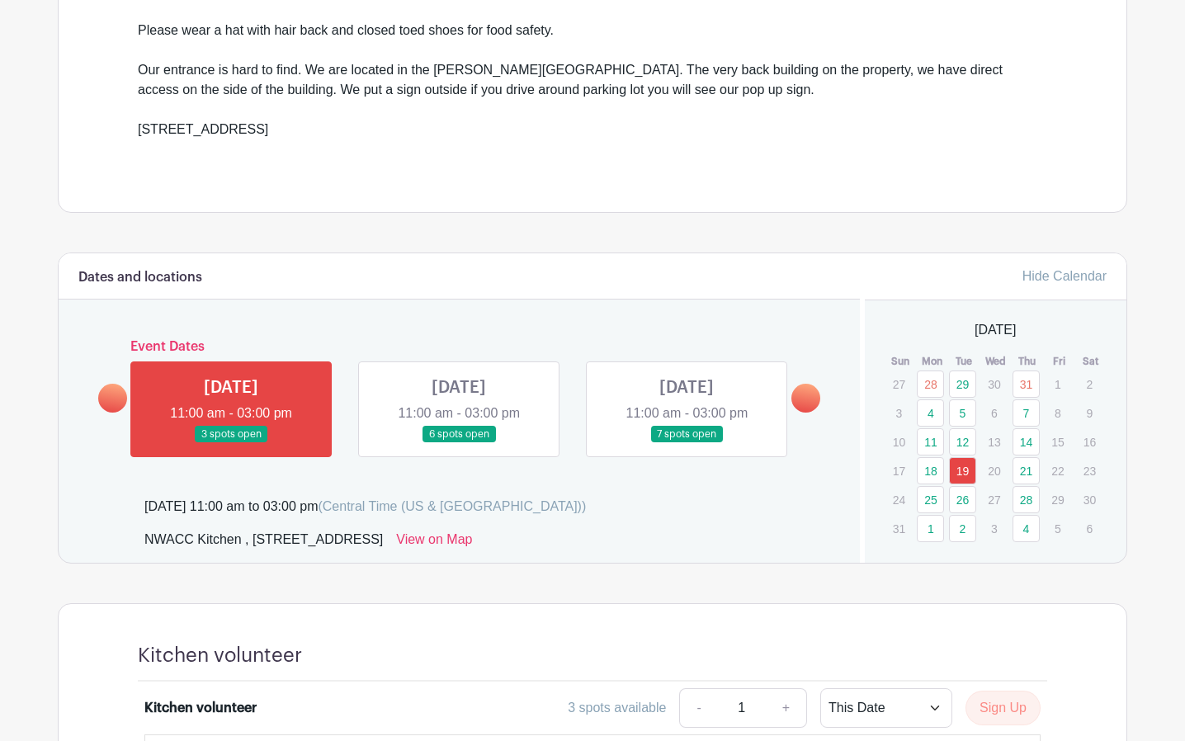
click at [1025, 493] on link "28" at bounding box center [1025, 499] width 27 height 27
